Goal: Navigation & Orientation: Find specific page/section

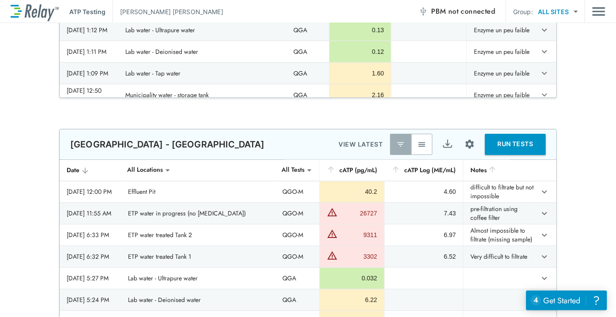
scroll to position [841, 0]
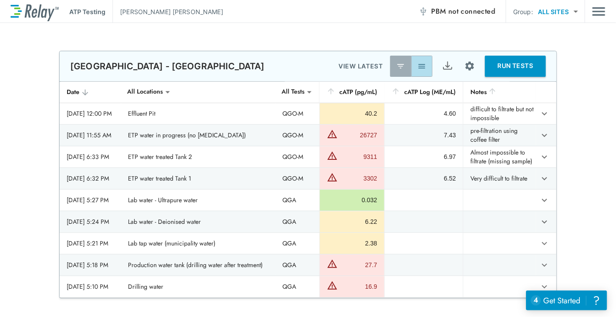
click at [416, 68] on button "button" at bounding box center [421, 66] width 21 height 21
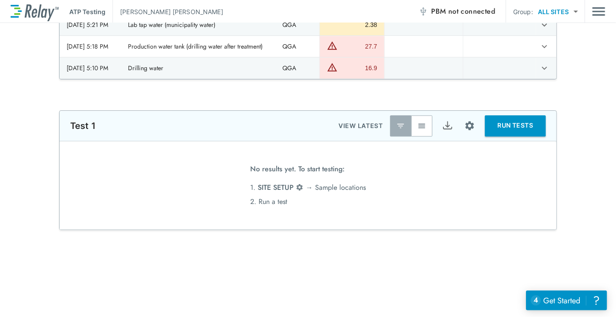
scroll to position [1045, 0]
